Goal: Transaction & Acquisition: Purchase product/service

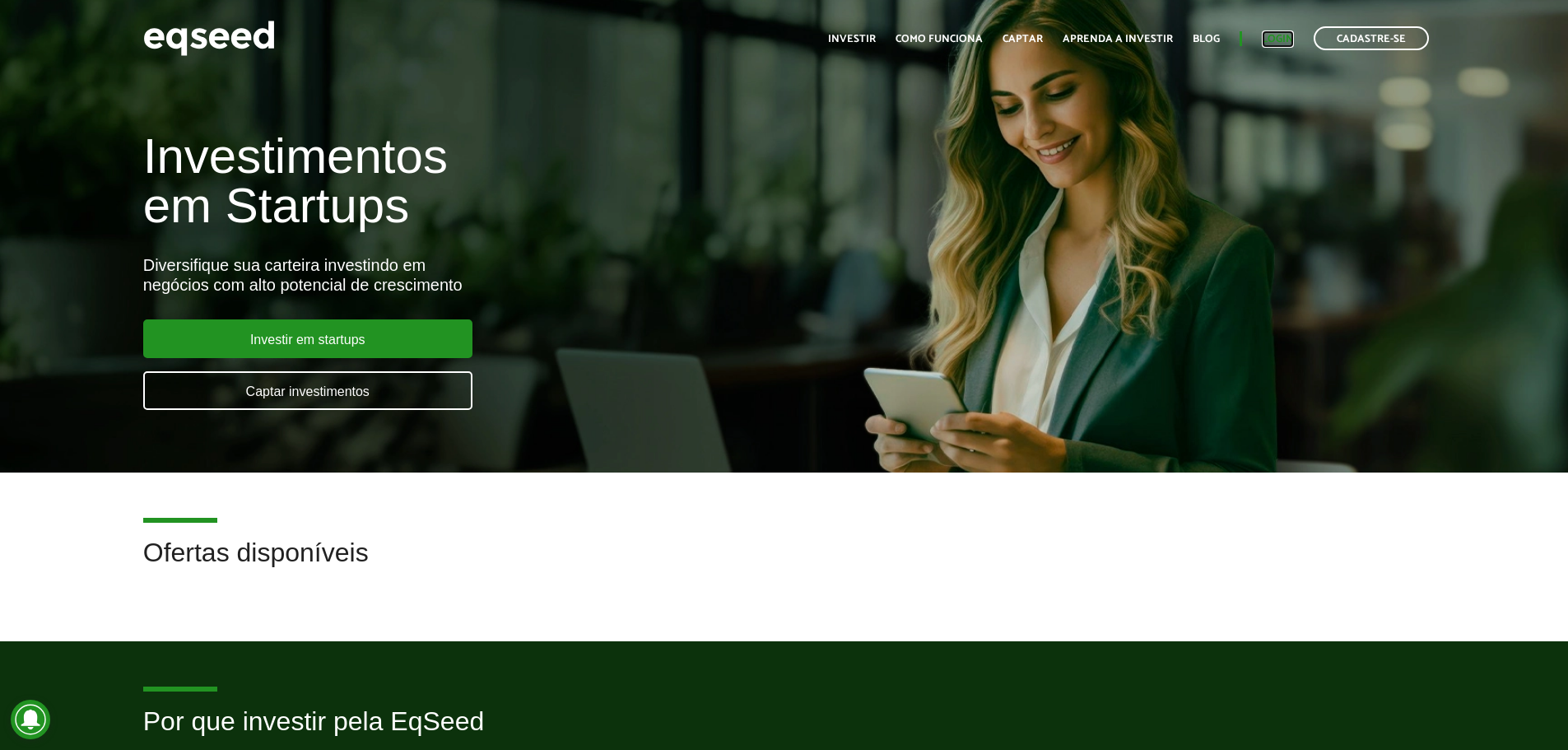
click at [1278, 43] on link "Login" at bounding box center [1278, 39] width 32 height 11
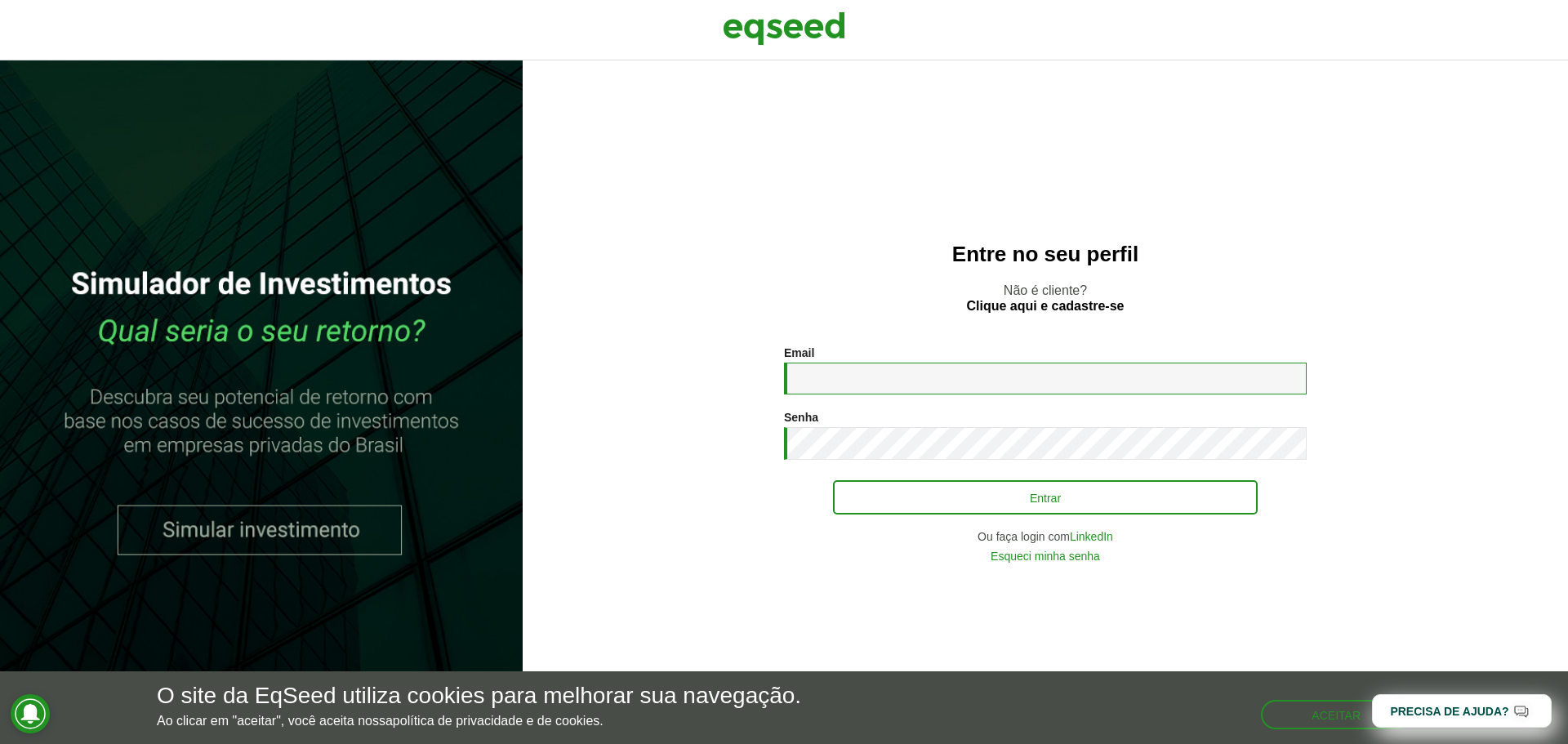
type input "**********"
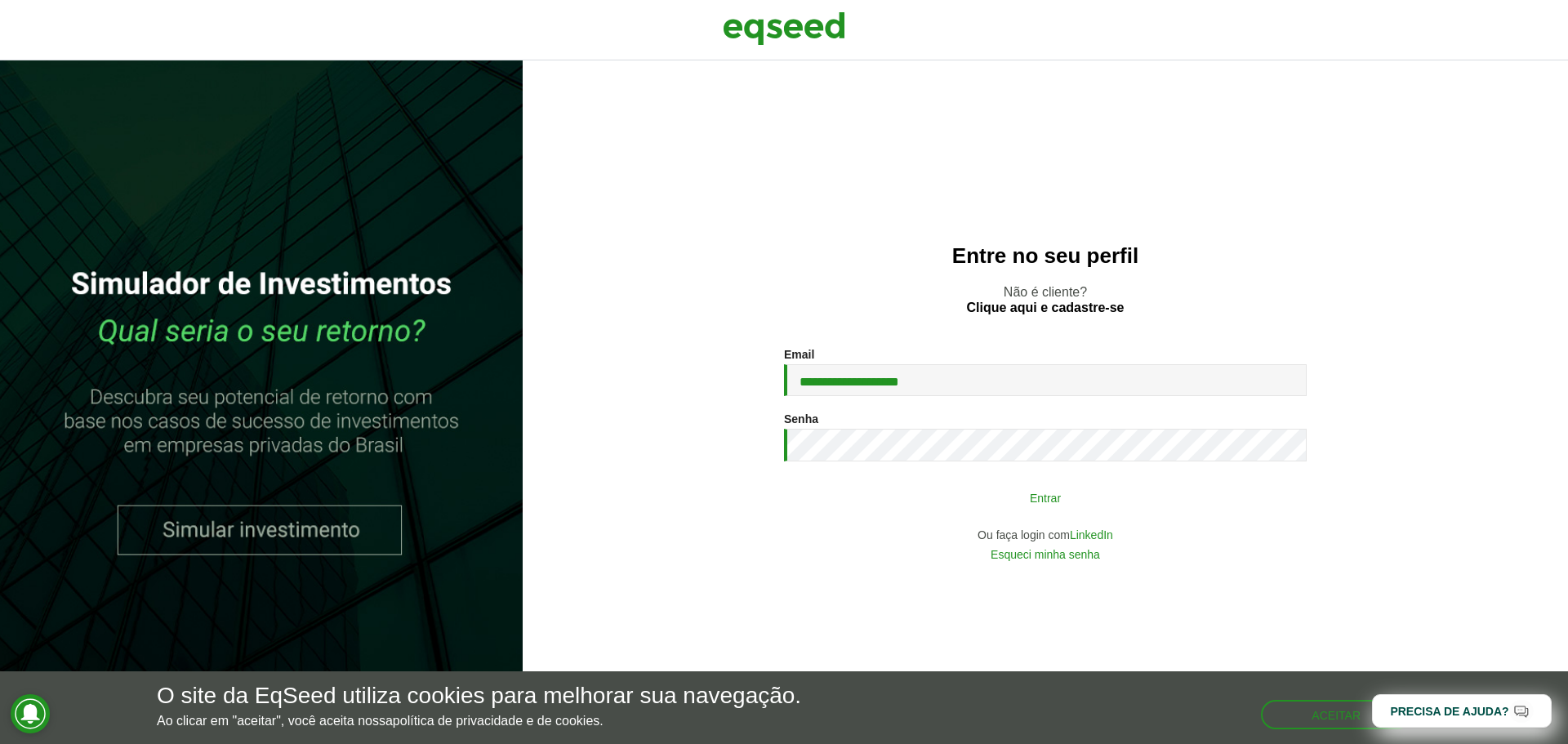
click at [1081, 503] on button "Entrar" at bounding box center [1044, 497] width 424 height 31
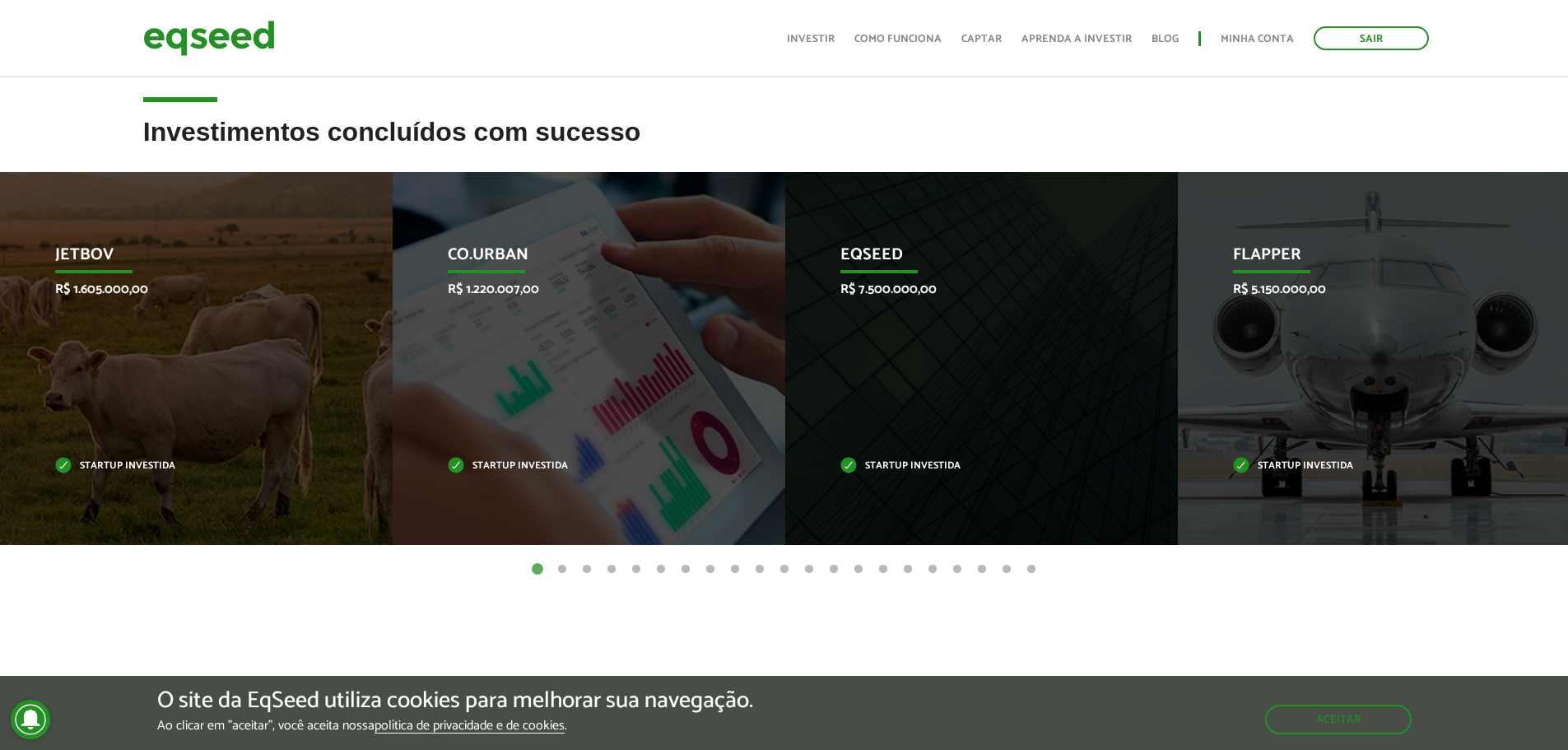
scroll to position [247, 0]
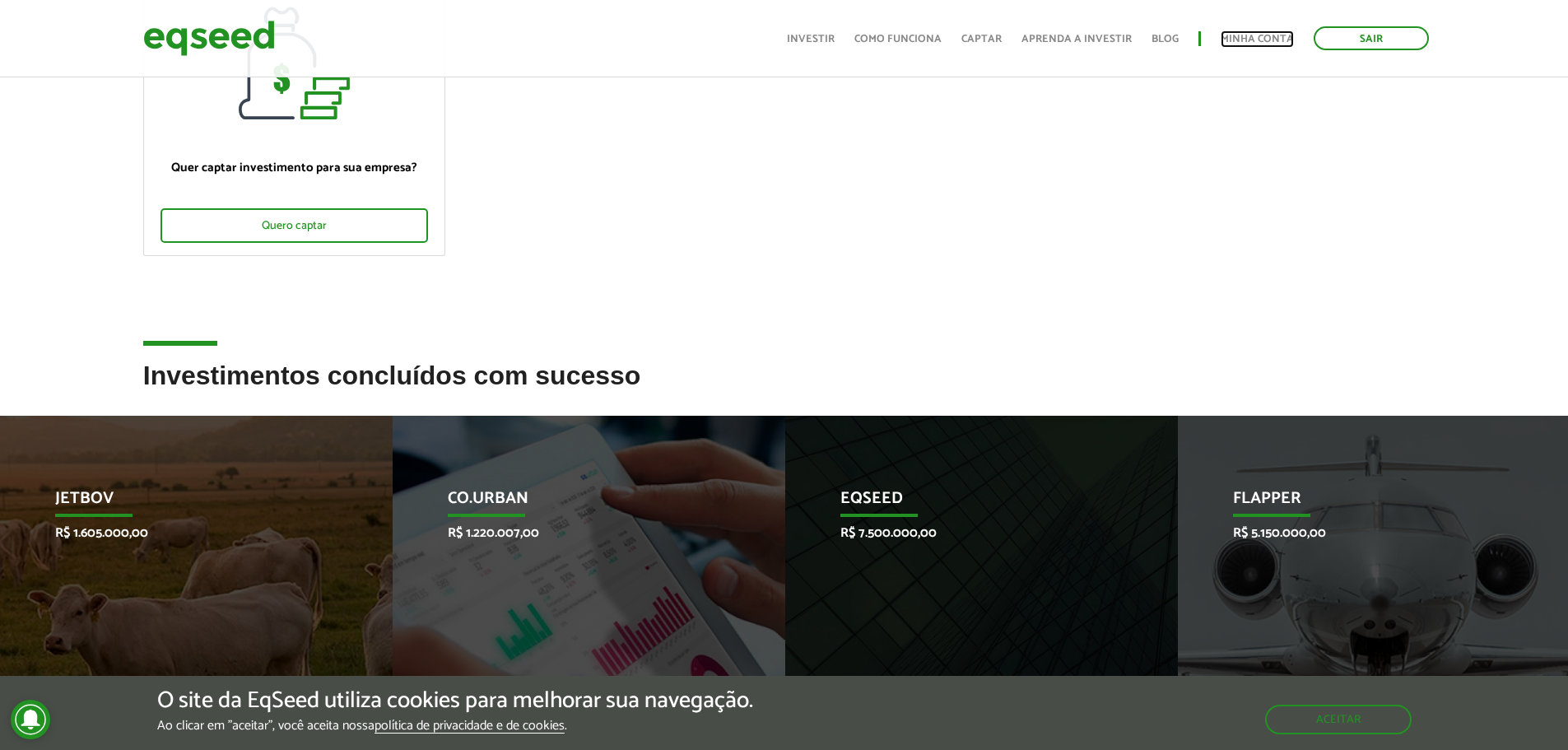
click at [1259, 37] on link "Minha conta" at bounding box center [1257, 39] width 73 height 11
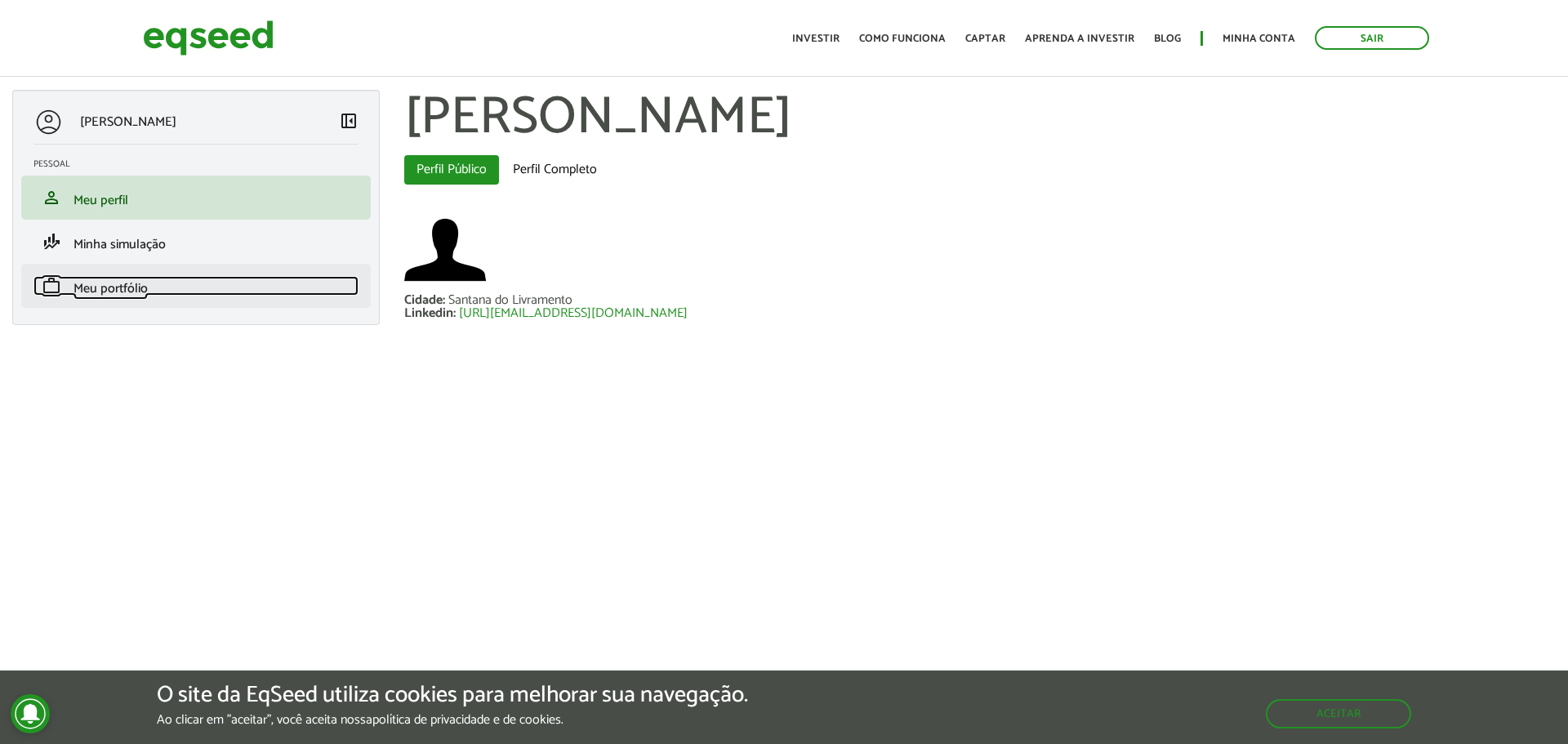
click at [102, 280] on span "Meu portfólio" at bounding box center [110, 288] width 74 height 22
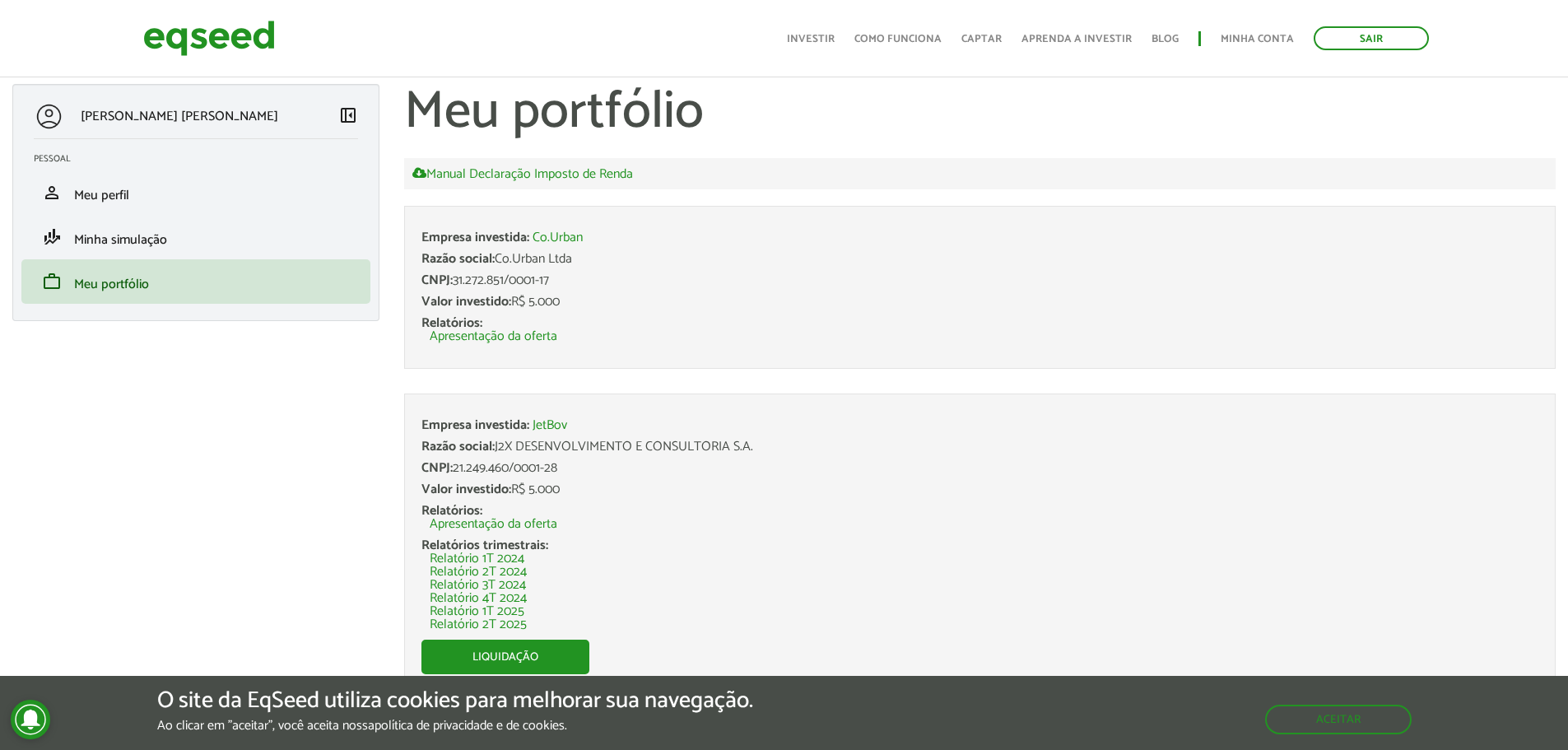
scroll to position [14, 0]
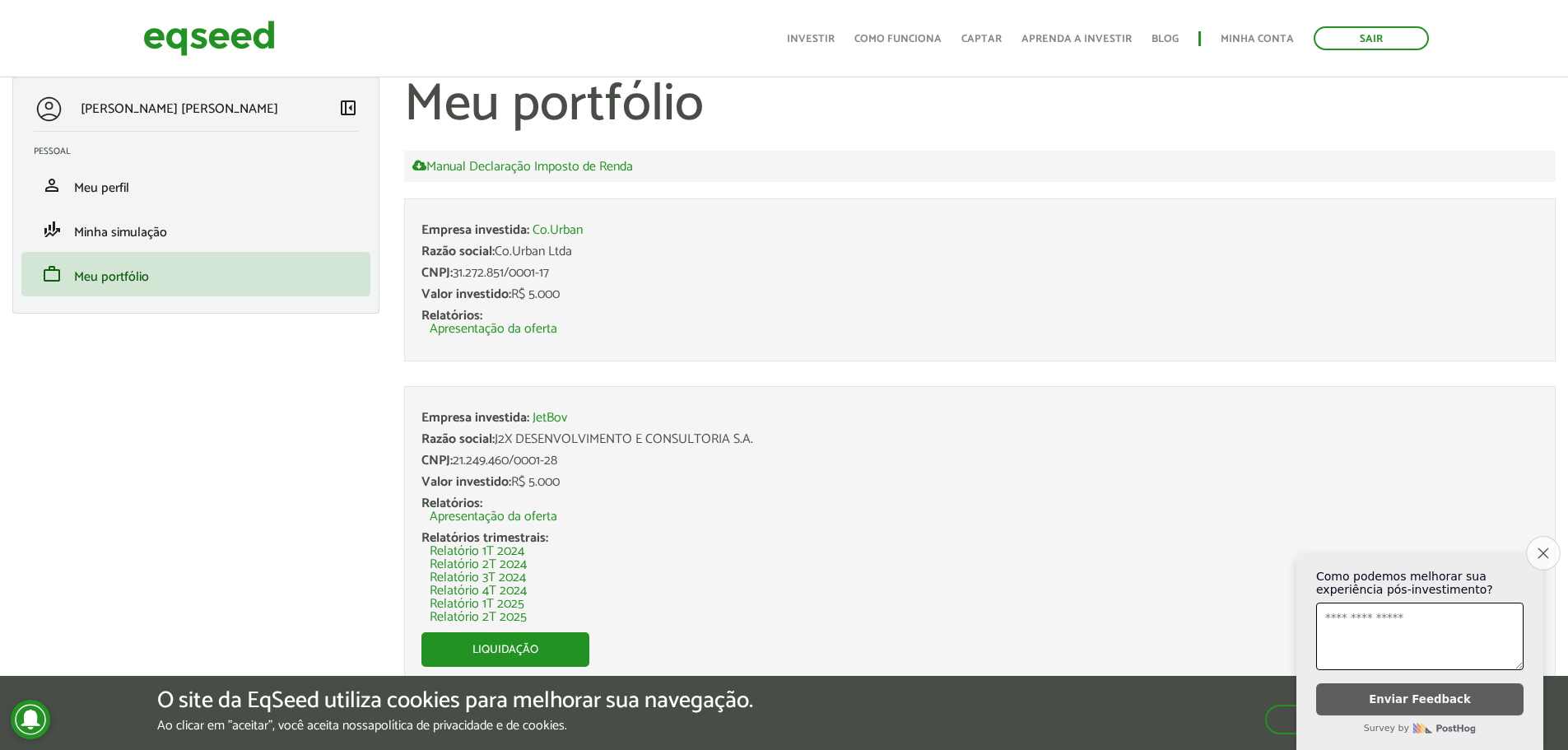
click at [1542, 547] on icon "Close survey" at bounding box center [1544, 553] width 11 height 11
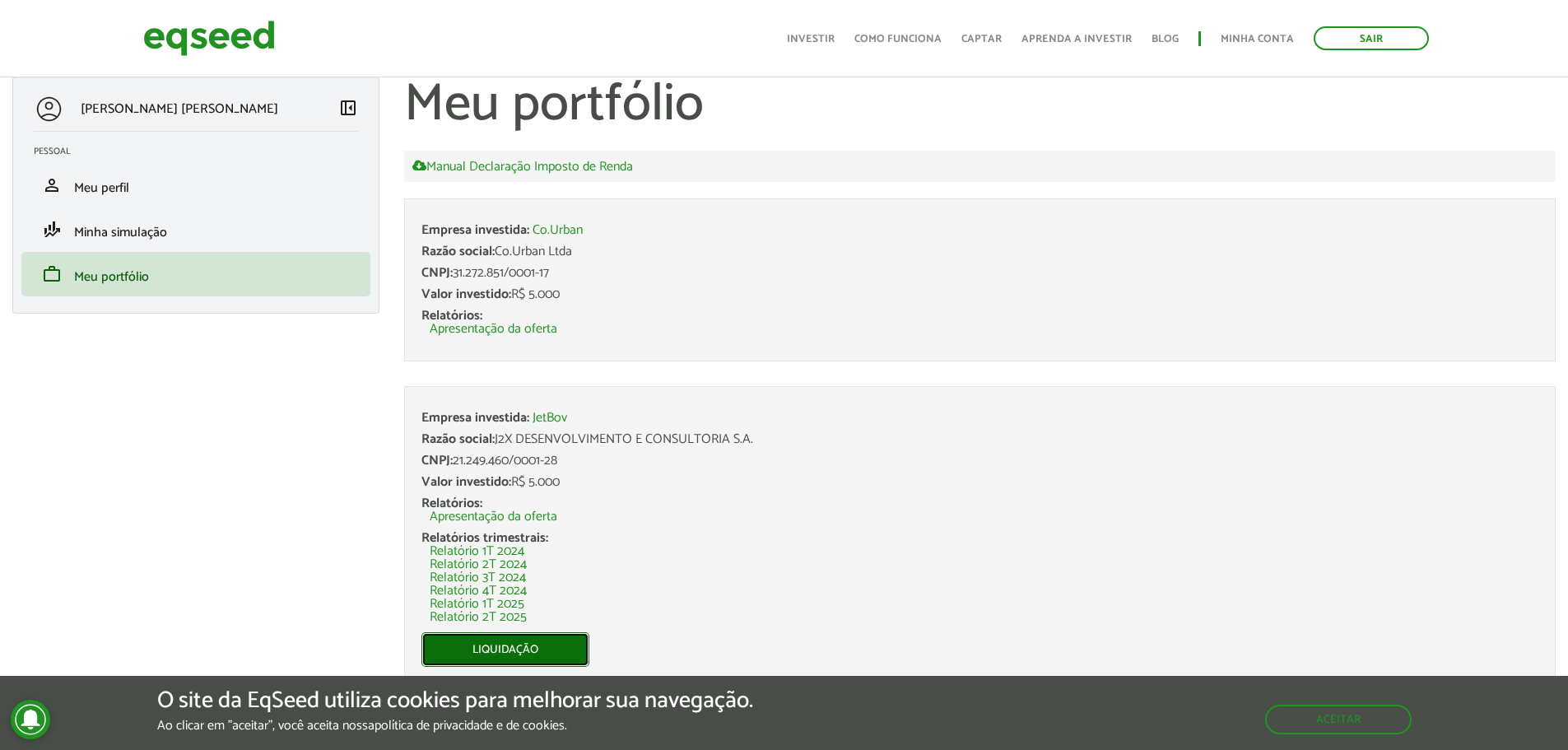
click at [548, 647] on link "Liquidação" at bounding box center [505, 649] width 168 height 34
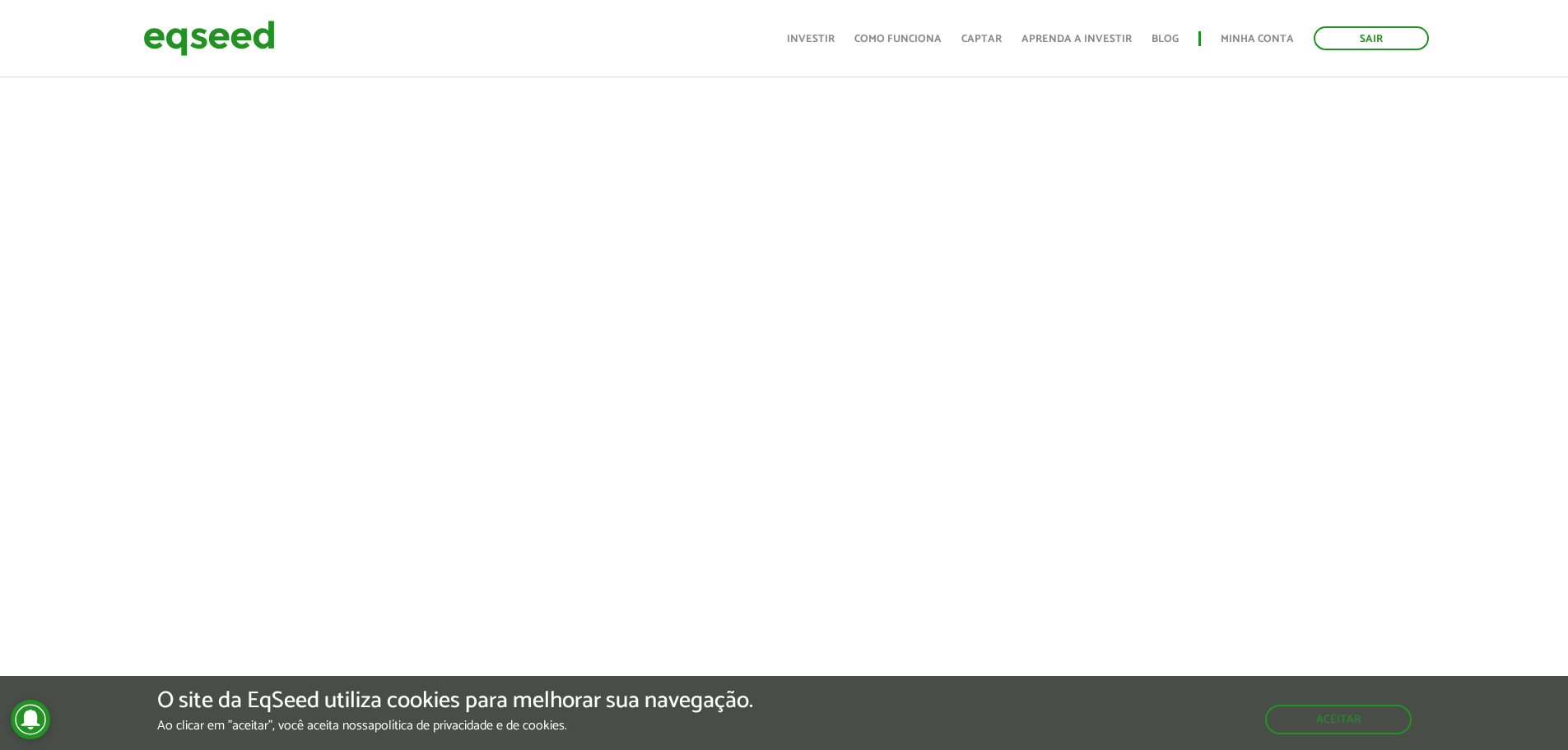
scroll to position [330, 0]
